Goal: Information Seeking & Learning: Learn about a topic

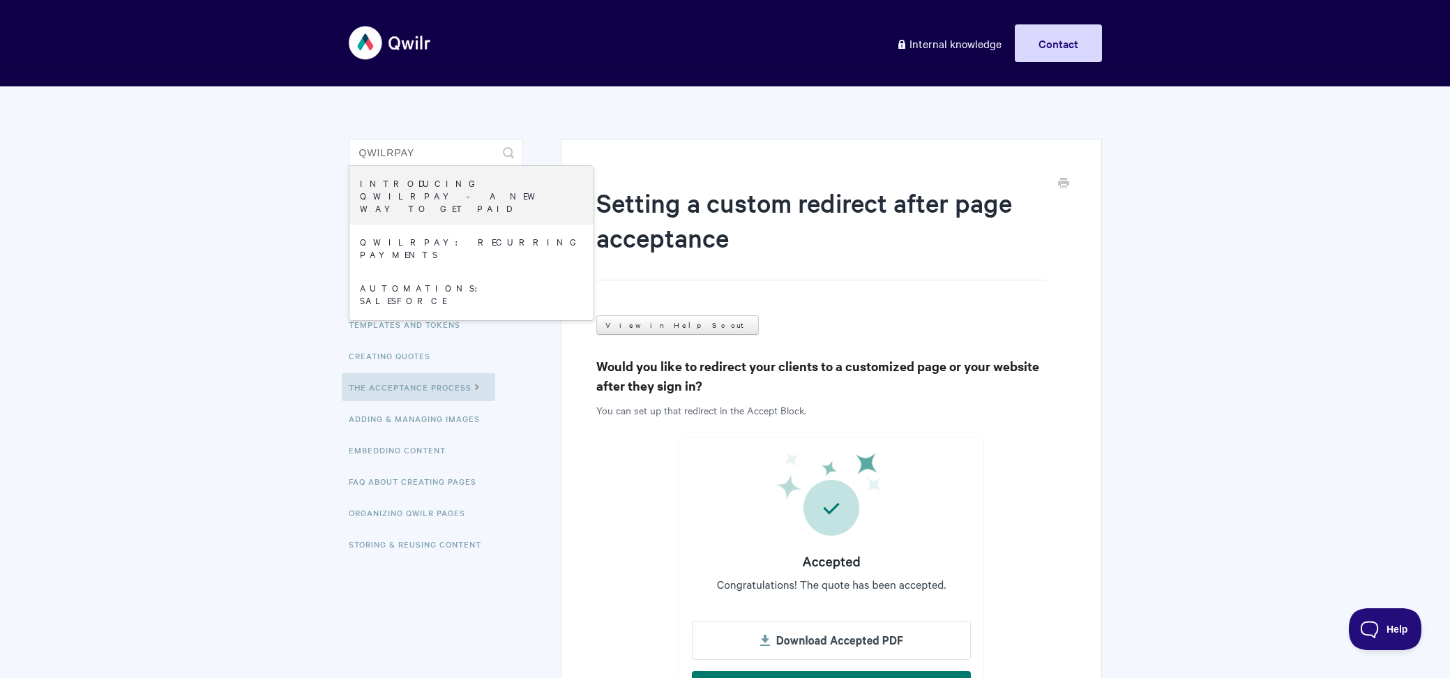
type input "qwilrpay"
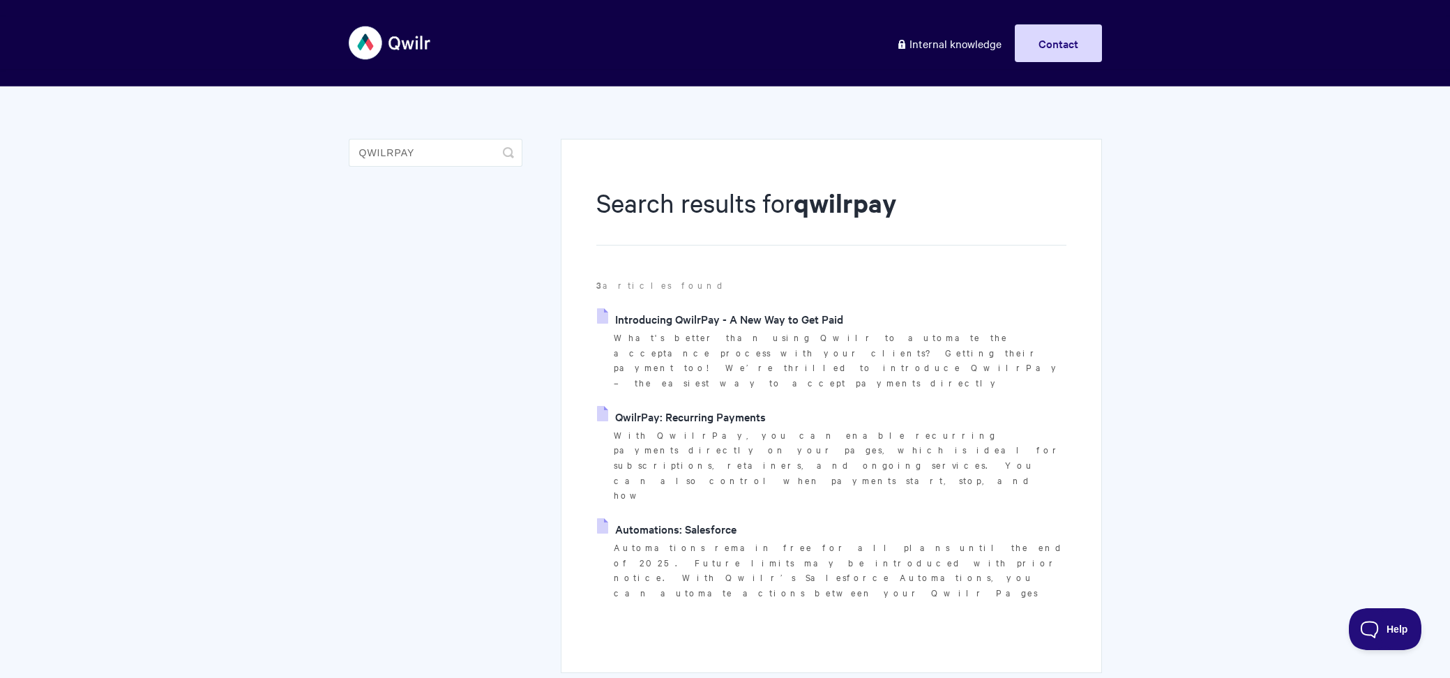
click at [729, 310] on link "Introducing QwilrPay - A New Way to Get Paid" at bounding box center [720, 318] width 246 height 21
